Goal: Task Accomplishment & Management: Use online tool/utility

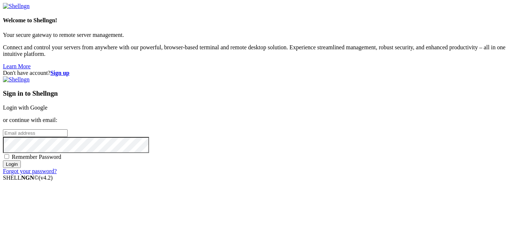
click at [47, 104] on link "Login with Google" at bounding box center [25, 107] width 45 height 6
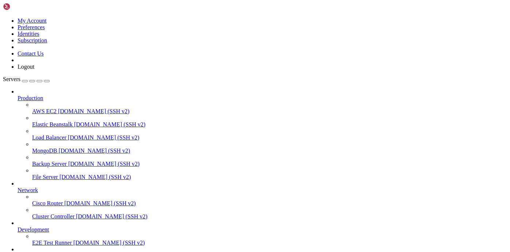
scroll to position [43, 0]
click at [73, 252] on span "[TECHNICAL_ID] (SSH v2)" at bounding box center [107, 256] width 69 height 6
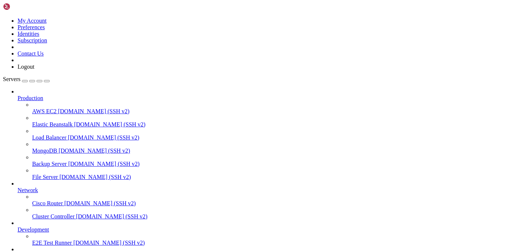
paste textarea "/usr/local/lsws/admin/misc/[DOMAIN_NAME]"
type textarea "/usr/local/lsws/admin/misc/[DOMAIN_NAME]"
drag, startPoint x: 152, startPoint y: 604, endPoint x: 5, endPoint y: 560, distance: 152.6
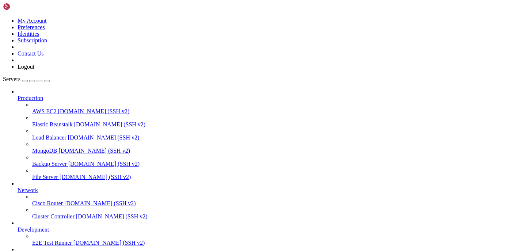
copy div "1: lo: <LOOPBACK,UP,LOWER_UP> mtu 65536 state UNKNOWN qlen 1000 inet6 [TECHNICA…"
drag, startPoint x: 61, startPoint y: 597, endPoint x: 7, endPoint y: 581, distance: 56.4
drag, startPoint x: 30, startPoint y: 605, endPoint x: 3, endPoint y: 586, distance: 32.7
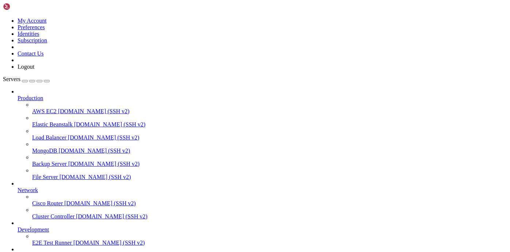
drag, startPoint x: 30, startPoint y: 600, endPoint x: 7, endPoint y: 579, distance: 31.3
copy div "Warning: ALREADY_ENABLED: rule family="ipv6" port protocol="tcp" port="80" acce…"
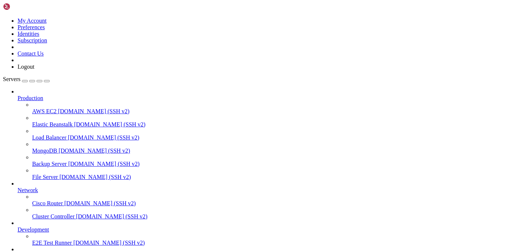
drag, startPoint x: 33, startPoint y: 598, endPoint x: 9, endPoint y: 569, distance: 36.9
drag, startPoint x: 30, startPoint y: 600, endPoint x: 6, endPoint y: 567, distance: 40.6
copy div "firewall-cmd --permanent --add-rich-rule='rule family="ipv6" port protocol="tcp…"
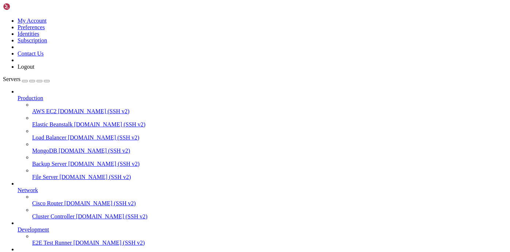
scroll to position [0, 0]
click at [59, 252] on span "Elektronik Sigara Likit" at bounding box center [45, 256] width 54 height 6
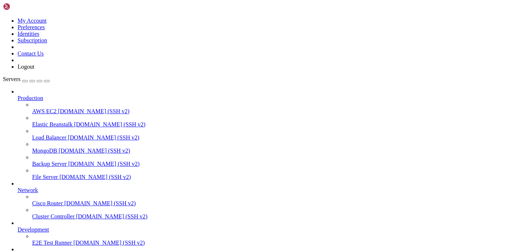
drag, startPoint x: 121, startPoint y: 601, endPoint x: 3, endPoint y: 604, distance: 118.0
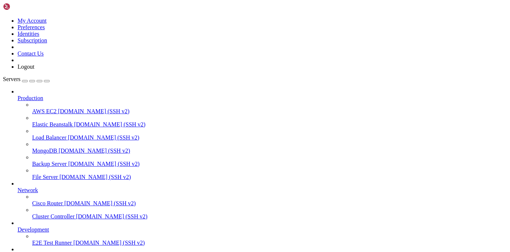
drag, startPoint x: 118, startPoint y: 602, endPoint x: 5, endPoint y: 604, distance: 113.3
copy div "Expanded Security Maintenance for Applications is not enabled. 0 updates can be…"
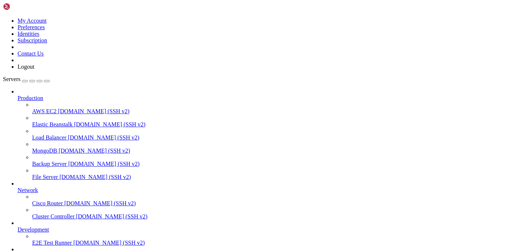
scroll to position [237, 0]
drag, startPoint x: 72, startPoint y: 596, endPoint x: 6, endPoint y: 509, distance: 109.2
copy div "; <<>> DiG 9.18.39-0ubuntu0.22.04.1-Ubuntu <<>> AAAA [DOMAIN_NAME] ;; global op…"
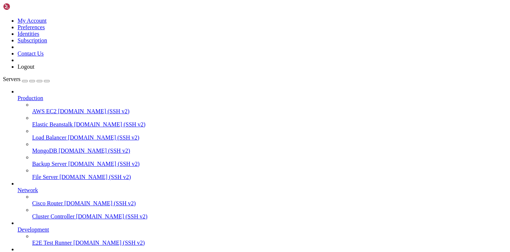
drag, startPoint x: 7, startPoint y: 506, endPoint x: 206, endPoint y: 602, distance: 221.1
copy div "USER PID %CPU %MEM VSZ RSS TTY STAT START TIME COMMAND esiga16+ 417896 3.4 2.0 …"
drag, startPoint x: 183, startPoint y: 603, endPoint x: 6, endPoint y: 602, distance: 177.2
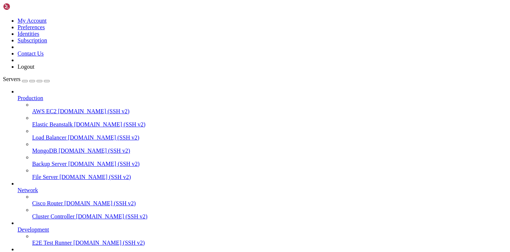
copy x-row "esiga16+ 417896 414369 2 16:48 ? 00:00:05 lsphp"
drag, startPoint x: 325, startPoint y: 601, endPoint x: 5, endPoint y: 585, distance: 320.4
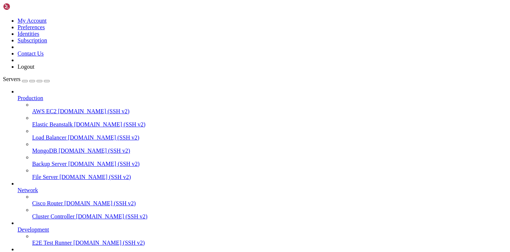
copy div "ls -l /proc/417896/exe cat /proc/417896/cmdline lrwxrwxrwx 1 esiga1692 esiga169…"
drag, startPoint x: 184, startPoint y: 601, endPoint x: 6, endPoint y: 560, distance: 182.1
copy div "UID PID PPID C STIME TTY TIME CMD esiga16+ 417896 414369 2 16:48 ? 00:00:05 lsp…"
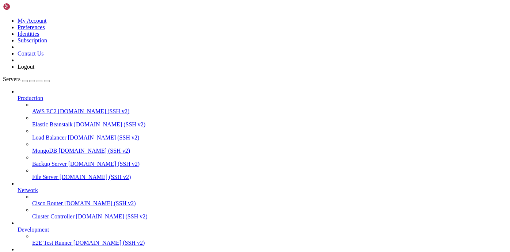
drag, startPoint x: 271, startPoint y: 601, endPoint x: 62, endPoint y: 585, distance: 209.7
drag, startPoint x: 183, startPoint y: 596, endPoint x: 7, endPoint y: 566, distance: 178.7
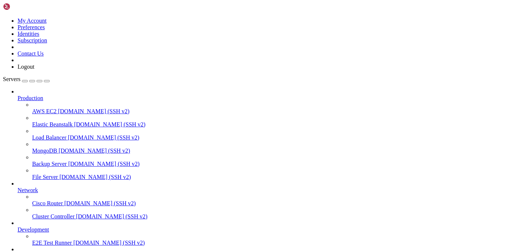
copy div "root@srv:~# 1692 esiga1692 0 [DATE] 16:52 /proc/417896/cwd -> /usr/local/lsws/l…"
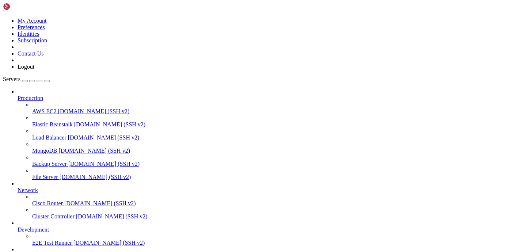
drag, startPoint x: 32, startPoint y: 601, endPoint x: 7, endPoint y: 601, distance: 25.2
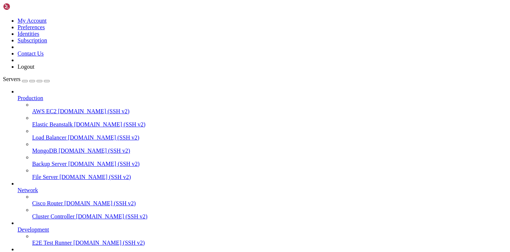
drag, startPoint x: 156, startPoint y: 606, endPoint x: 5, endPoint y: 604, distance: 150.6
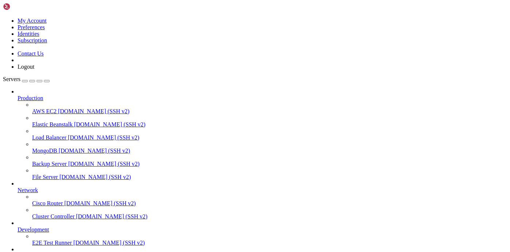
drag, startPoint x: 150, startPoint y: 608, endPoint x: 6, endPoint y: 602, distance: 143.7
drag, startPoint x: 71, startPoint y: 603, endPoint x: 7, endPoint y: 594, distance: 64.6
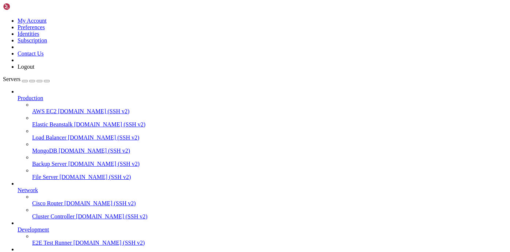
scroll to position [1568, 0]
drag, startPoint x: 144, startPoint y: 491, endPoint x: 254, endPoint y: 522, distance: 113.8
drag, startPoint x: 97, startPoint y: 604, endPoint x: 7, endPoint y: 585, distance: 92.1
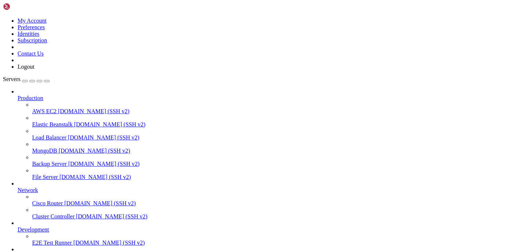
drag, startPoint x: 156, startPoint y: 503, endPoint x: 42, endPoint y: 505, distance: 113.6
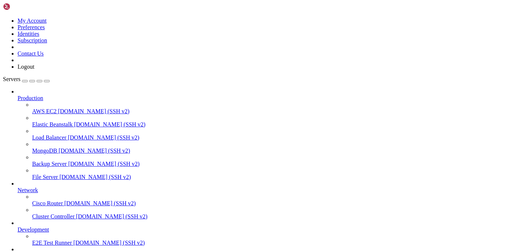
drag, startPoint x: 179, startPoint y: 529, endPoint x: 6, endPoint y: 518, distance: 172.8
drag, startPoint x: 213, startPoint y: 602, endPoint x: 226, endPoint y: 608, distance: 14.7
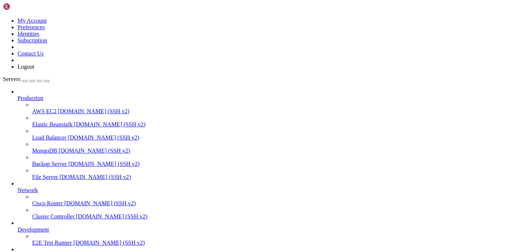
drag, startPoint x: 208, startPoint y: 601, endPoint x: 6, endPoint y: 604, distance: 202.1
drag, startPoint x: 182, startPoint y: 511, endPoint x: 209, endPoint y: 517, distance: 28.4
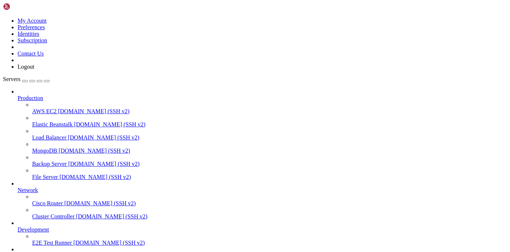
drag, startPoint x: 7, startPoint y: 547, endPoint x: 104, endPoint y: 603, distance: 112.3
drag, startPoint x: 104, startPoint y: 603, endPoint x: 5, endPoint y: 548, distance: 113.5
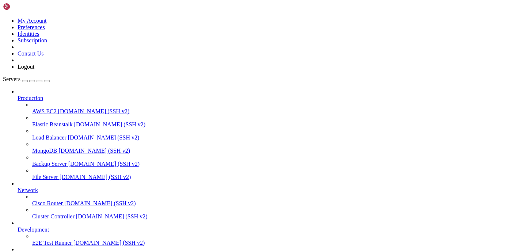
drag, startPoint x: 199, startPoint y: 643, endPoint x: 35, endPoint y: 579, distance: 176.4
